Goal: Navigation & Orientation: Find specific page/section

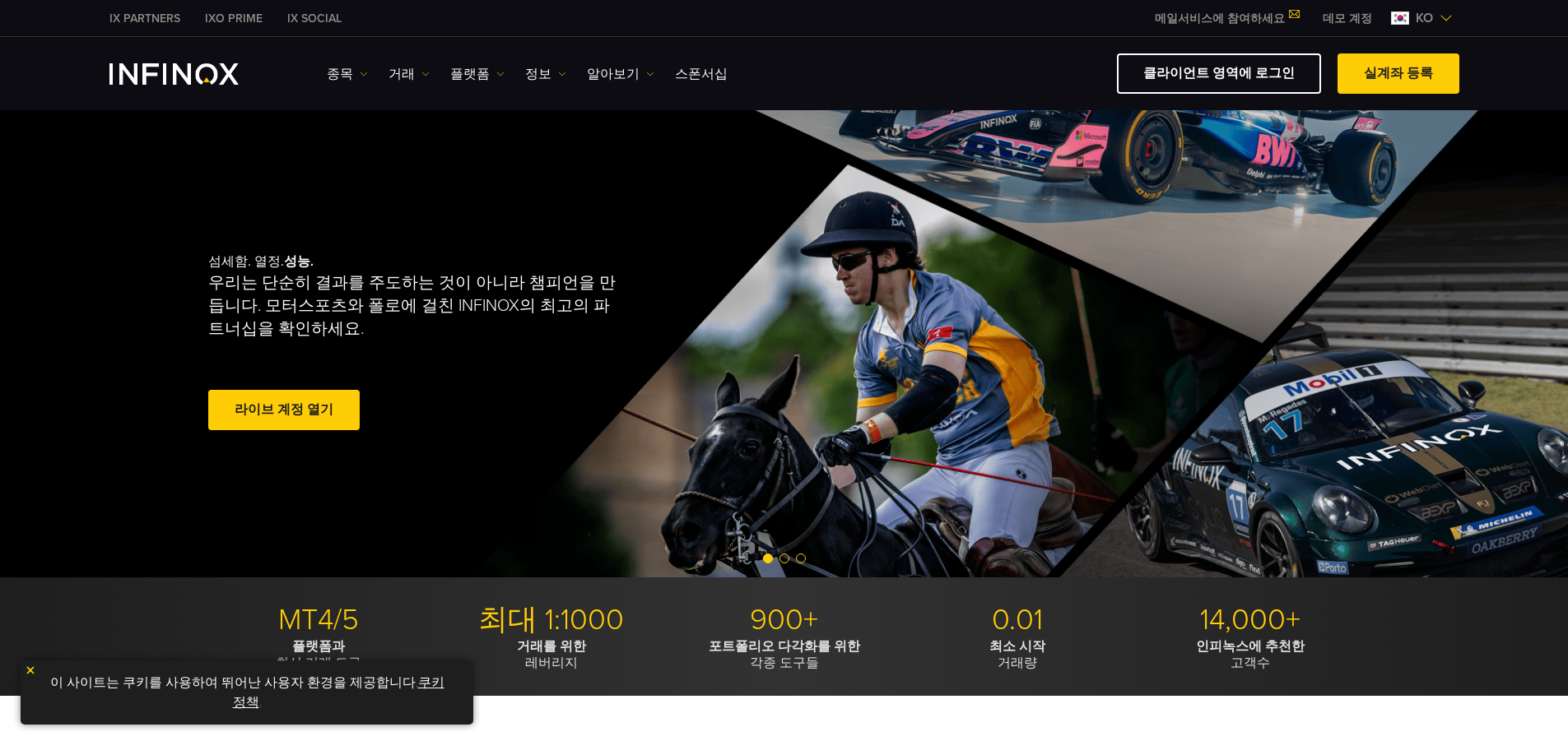
click at [1353, 18] on link "데모 계정" at bounding box center [1347, 18] width 74 height 17
click at [160, 20] on link "IX PARTNERS" at bounding box center [144, 18] width 95 height 17
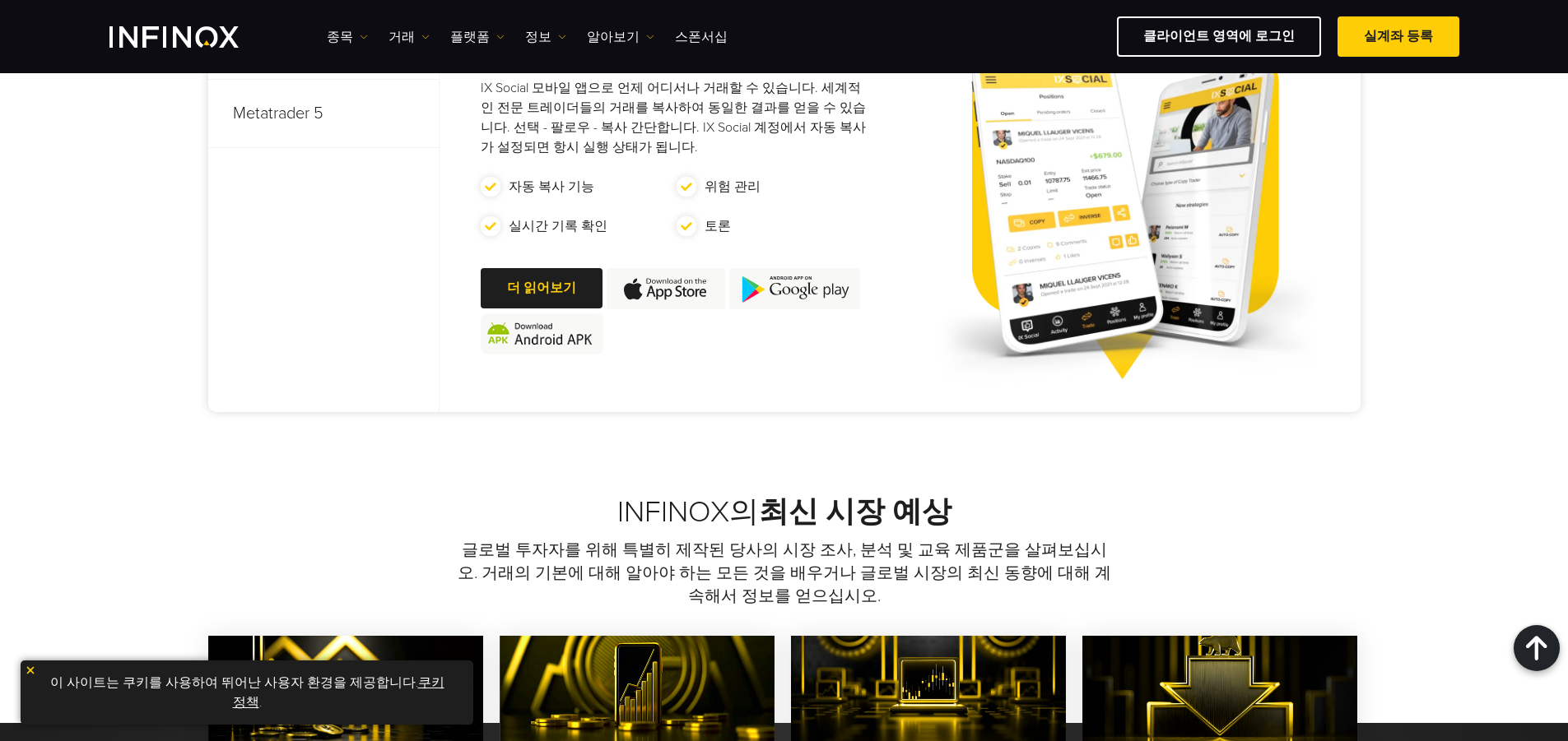
scroll to position [740, 0]
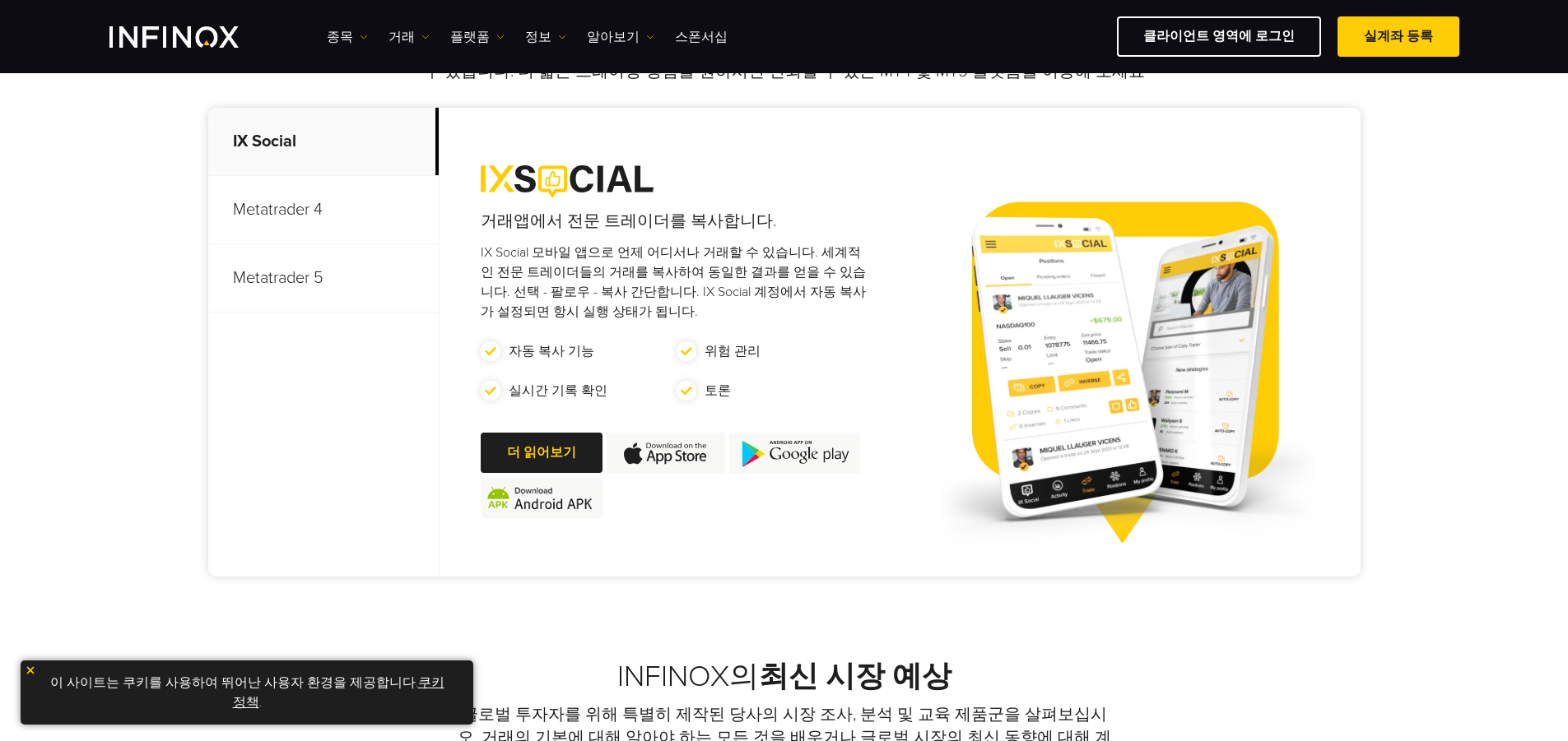
click at [373, 219] on p "Metatrader 4" at bounding box center [323, 210] width 230 height 68
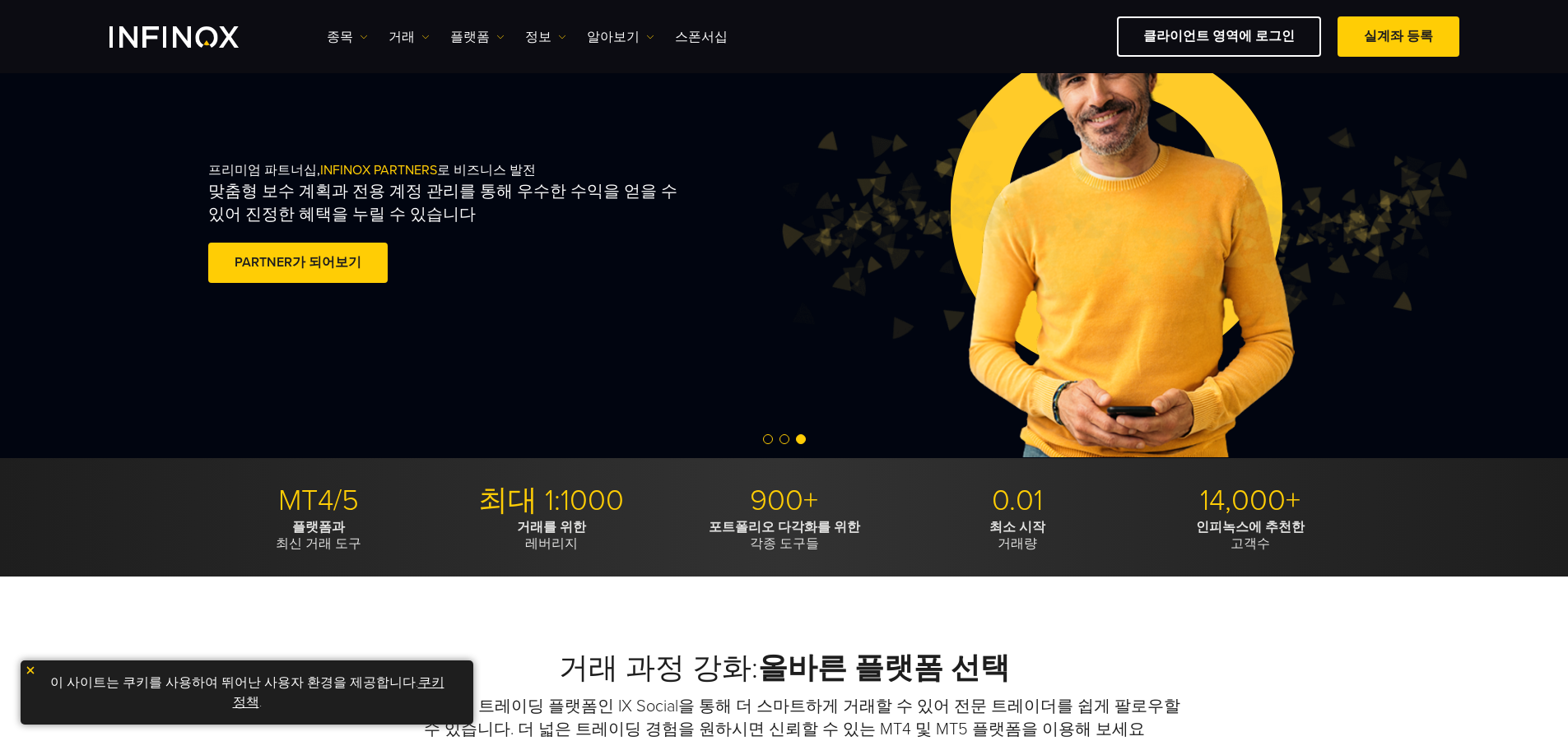
scroll to position [0, 0]
